Goal: Task Accomplishment & Management: Manage account settings

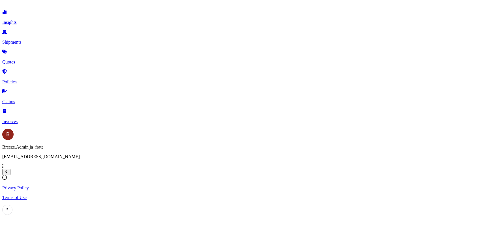
select select "2025"
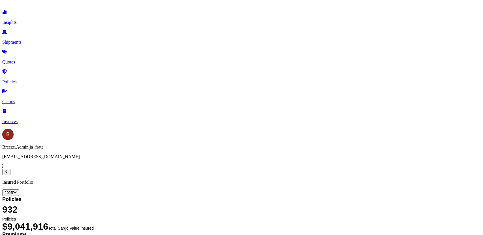
click at [29, 99] on p "Claims" at bounding box center [241, 101] width 478 height 5
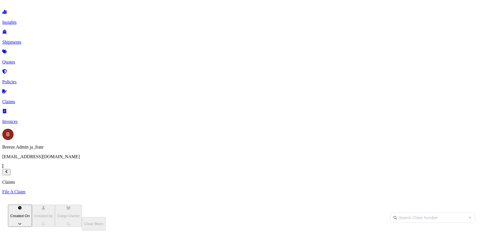
scroll to position [143, 392]
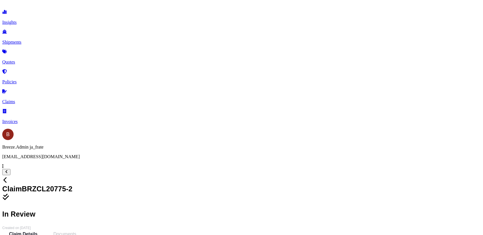
click at [7, 177] on icon at bounding box center [4, 180] width 3 height 6
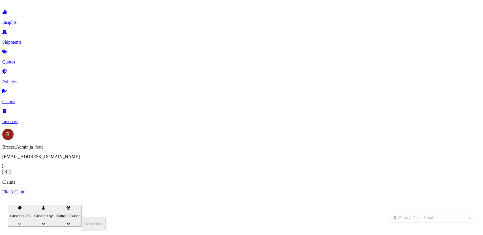
scroll to position [143, 392]
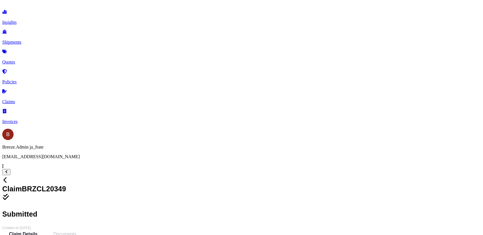
click at [9, 177] on icon at bounding box center [5, 180] width 7 height 7
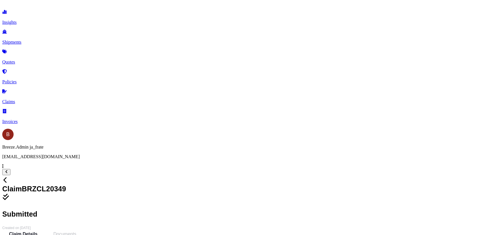
click at [98, 175] on span at bounding box center [241, 179] width 478 height 9
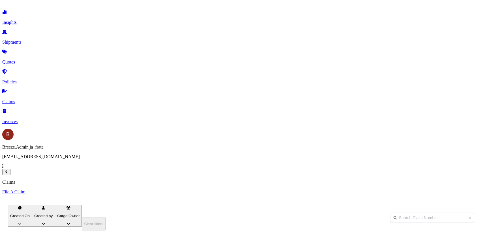
scroll to position [143, 392]
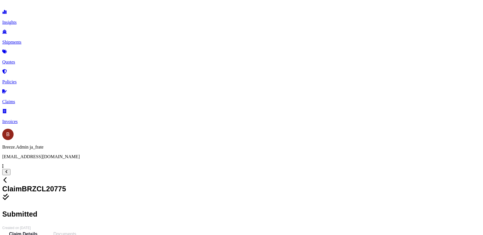
click at [9, 177] on icon at bounding box center [5, 180] width 7 height 7
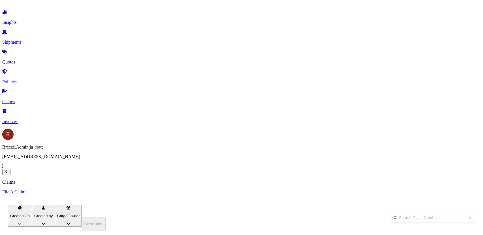
scroll to position [0, 55]
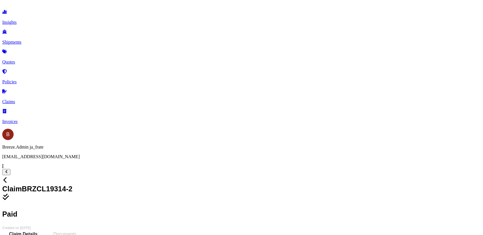
click at [33, 25] on link "Insights" at bounding box center [241, 17] width 478 height 15
select select "2025"
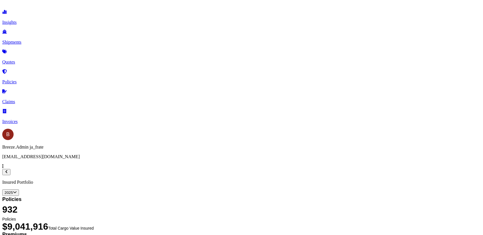
click at [58, 159] on div "Breeze.Admin ja_frate [EMAIL_ADDRESS][DOMAIN_NAME]" at bounding box center [241, 151] width 478 height 15
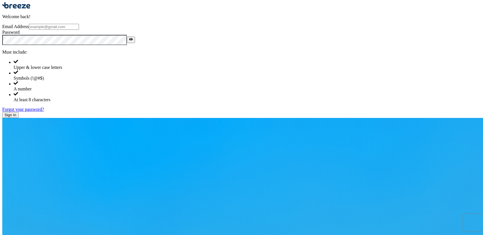
click at [79, 30] on input "Email Address" at bounding box center [54, 27] width 50 height 6
paste input "[EMAIL_ADDRESS][DOMAIN_NAME]"
type input "[EMAIL_ADDRESS][DOMAIN_NAME]"
